Goal: Information Seeking & Learning: Understand process/instructions

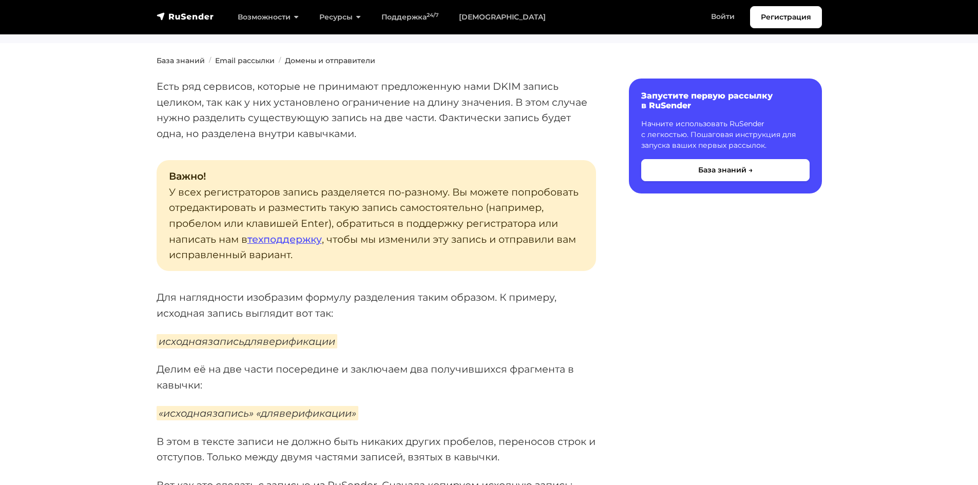
scroll to position [154, 0]
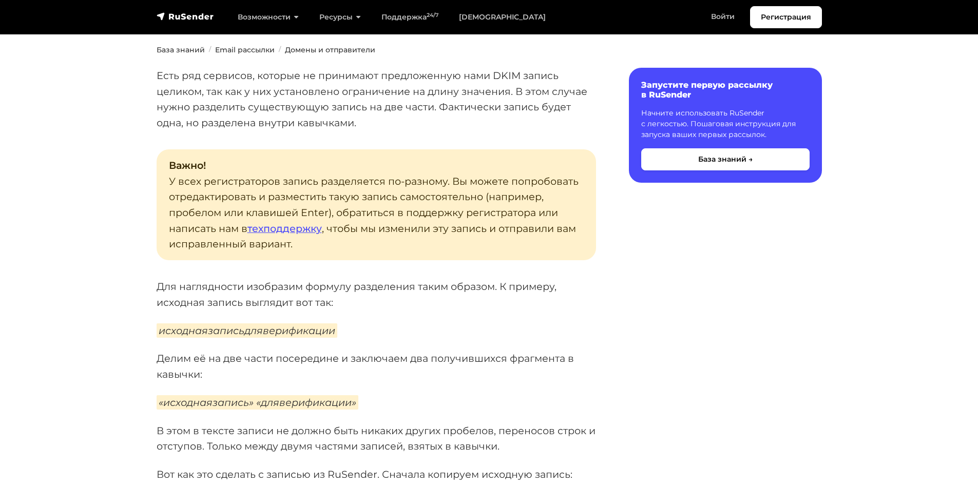
click at [313, 324] on em "исходнаязаписьдляверификации" at bounding box center [247, 330] width 181 height 14
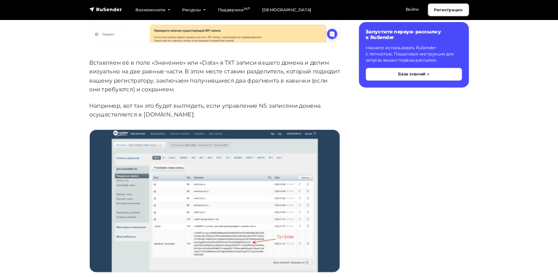
scroll to position [873, 0]
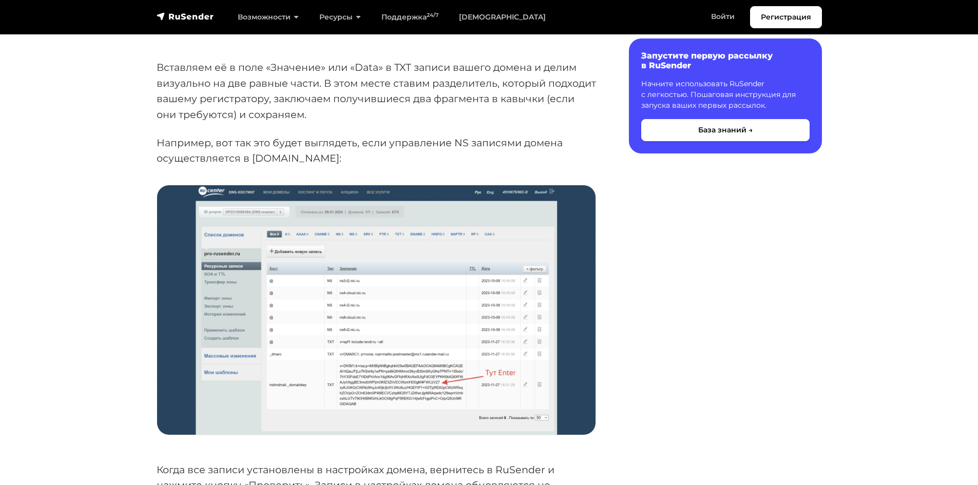
click at [302, 387] on img at bounding box center [376, 309] width 438 height 249
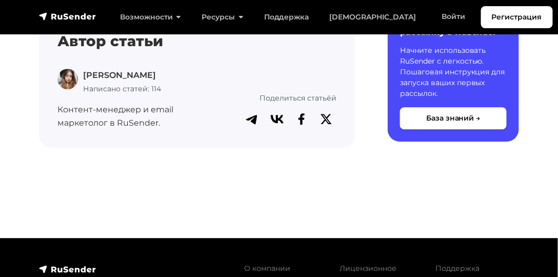
scroll to position [1779, 0]
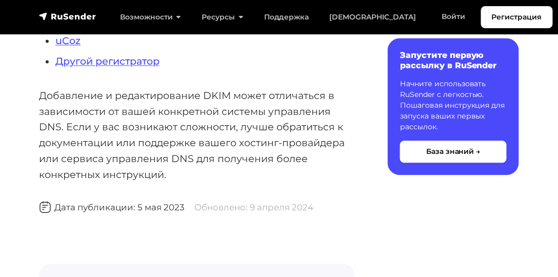
scroll to position [322, 0]
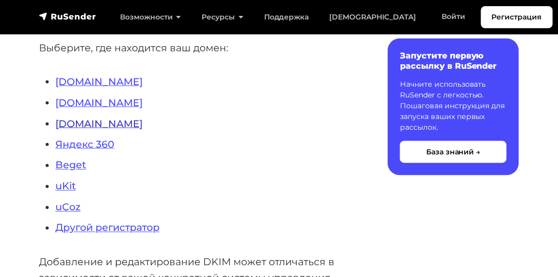
click at [80, 126] on link "Nic.ru" at bounding box center [98, 124] width 87 height 12
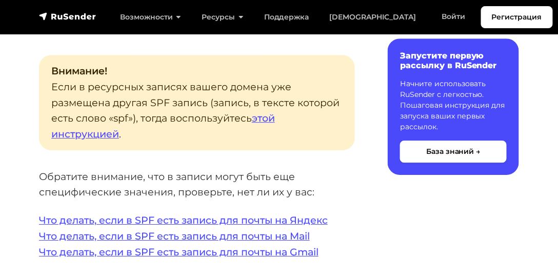
scroll to position [1437, 0]
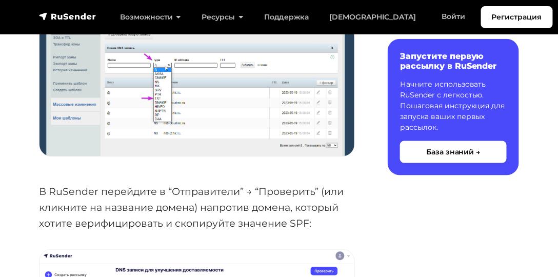
scroll to position [1407, 0]
